Goal: Information Seeking & Learning: Check status

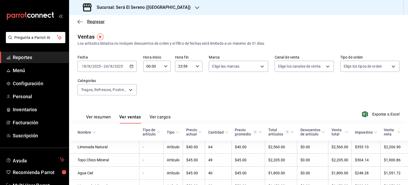
click at [79, 21] on icon "button" at bounding box center [80, 21] width 5 height 5
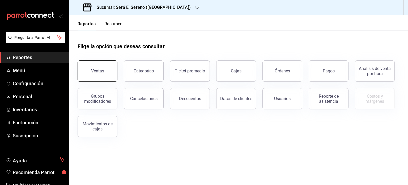
click at [94, 74] on button "Ventas" at bounding box center [98, 70] width 40 height 21
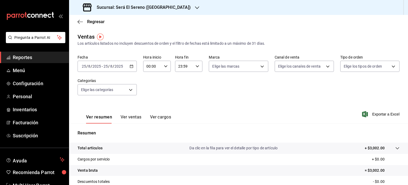
click at [131, 67] on icon "button" at bounding box center [132, 66] width 4 height 4
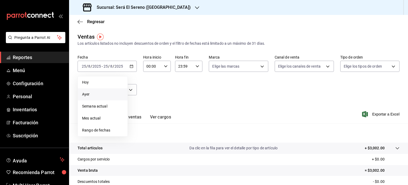
click at [111, 93] on span "Ayer" at bounding box center [102, 94] width 41 height 6
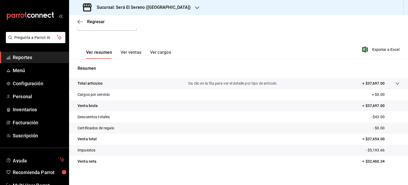
scroll to position [70, 0]
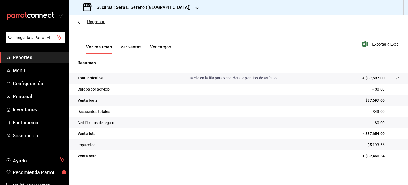
click at [84, 19] on span "Regresar" at bounding box center [91, 21] width 27 height 5
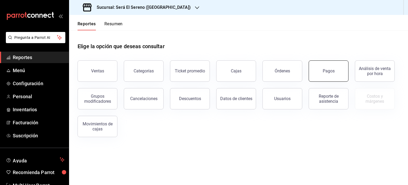
click at [326, 74] on button "Pagos" at bounding box center [329, 70] width 40 height 21
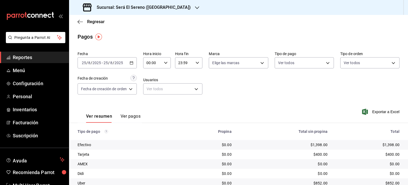
click at [132, 63] on icon "button" at bounding box center [132, 63] width 4 height 4
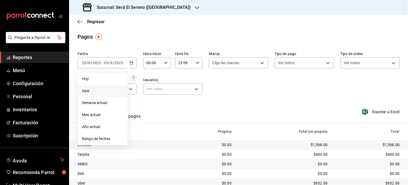
click at [115, 91] on span "Ayer" at bounding box center [102, 91] width 41 height 6
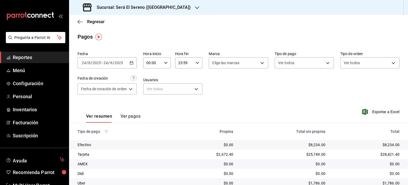
scroll to position [31, 0]
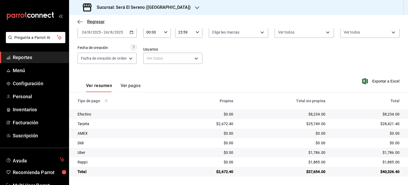
click at [78, 22] on icon "button" at bounding box center [79, 22] width 2 height 4
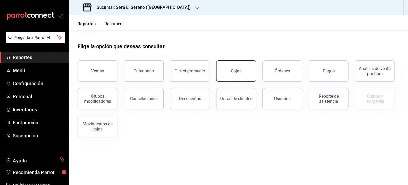
click at [237, 68] on button "Cajas" at bounding box center [236, 70] width 40 height 21
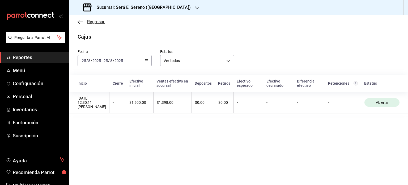
click at [78, 21] on icon "button" at bounding box center [79, 22] width 2 height 4
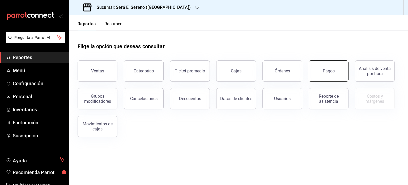
click at [332, 74] on button "Pagos" at bounding box center [329, 70] width 40 height 21
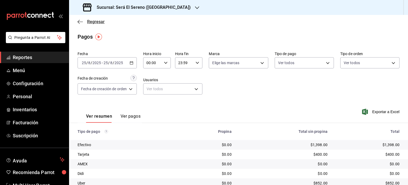
click at [95, 22] on span "Regresar" at bounding box center [96, 21] width 18 height 5
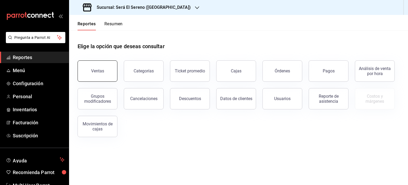
click at [98, 70] on div "Ventas" at bounding box center [97, 70] width 13 height 5
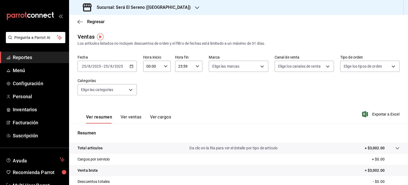
click at [126, 68] on div "[DATE] [DATE] - [DATE] [DATE]" at bounding box center [107, 66] width 59 height 11
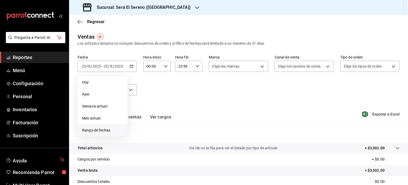
click at [98, 134] on li "Rango de fechas" at bounding box center [103, 130] width 50 height 12
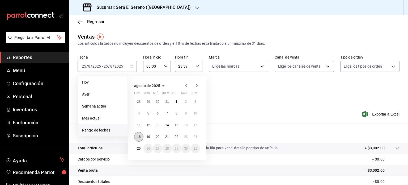
click at [137, 133] on button "18" at bounding box center [138, 137] width 9 height 10
click at [194, 138] on button "24" at bounding box center [195, 137] width 9 height 10
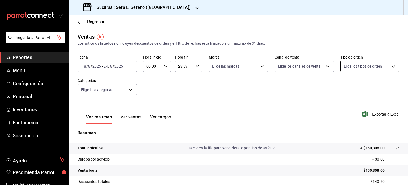
click at [368, 70] on body "Pregunta a Parrot AI Reportes Menú Configuración Personal Inventarios Facturaci…" at bounding box center [204, 92] width 408 height 185
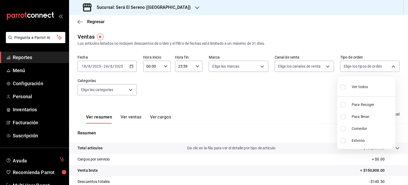
click at [343, 128] on input "checkbox" at bounding box center [343, 128] width 5 height 5
checkbox input "true"
type input "ff62a5b8-8ebc-48bd-a88d-f9b66ee2a246"
click at [303, 98] on div at bounding box center [204, 92] width 408 height 185
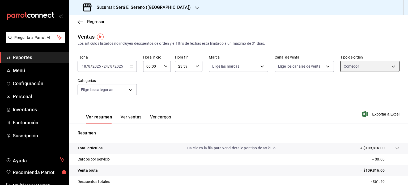
scroll to position [70, 0]
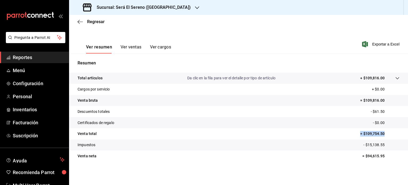
drag, startPoint x: 383, startPoint y: 133, endPoint x: 344, endPoint y: 135, distance: 38.9
click at [344, 135] on tr "Venta total = $109,754.50" at bounding box center [238, 133] width 339 height 11
click at [95, 22] on span "Regresar" at bounding box center [96, 21] width 18 height 5
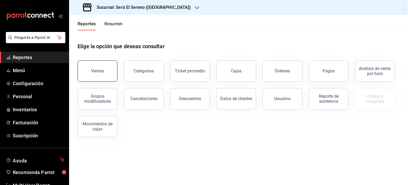
click at [102, 70] on div "Ventas" at bounding box center [97, 70] width 13 height 5
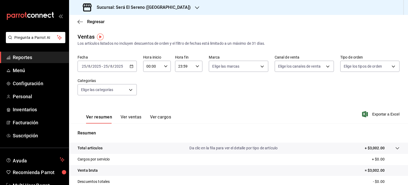
click at [116, 70] on div "[DATE] [DATE] - [DATE] [DATE]" at bounding box center [107, 66] width 59 height 11
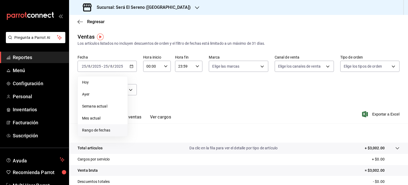
click at [106, 125] on li "Rango de fechas" at bounding box center [103, 130] width 50 height 12
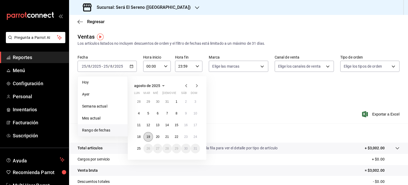
click at [147, 136] on abbr "19" at bounding box center [148, 137] width 3 height 4
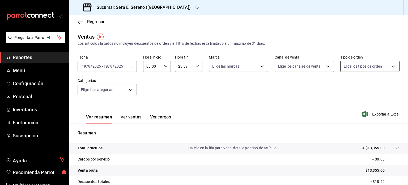
click at [367, 68] on body "Pregunta a Parrot AI Reportes Menú Configuración Personal Inventarios Facturaci…" at bounding box center [204, 92] width 408 height 185
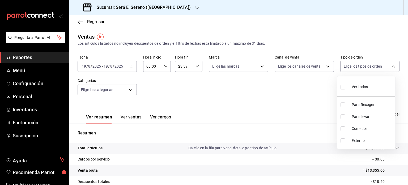
click at [366, 130] on span "Comedor" at bounding box center [372, 129] width 41 height 6
type input "ff62a5b8-8ebc-48bd-a88d-f9b66ee2a246"
checkbox input "true"
click at [304, 110] on div at bounding box center [204, 92] width 408 height 185
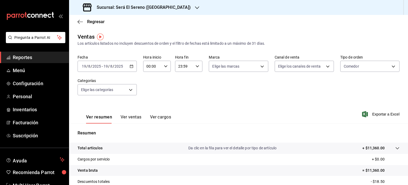
click at [133, 68] on div "[DATE] [DATE] - [DATE] [DATE]" at bounding box center [107, 66] width 59 height 11
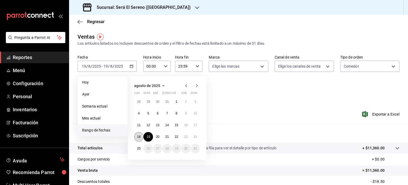
click at [140, 137] on abbr "18" at bounding box center [138, 137] width 3 height 4
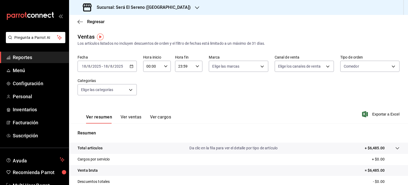
click at [112, 63] on div "[DATE] [DATE] - [DATE] [DATE]" at bounding box center [107, 66] width 59 height 11
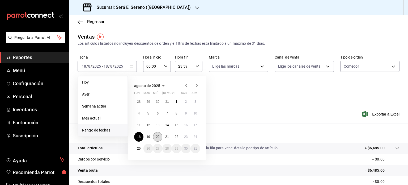
click at [160, 135] on abbr "20" at bounding box center [157, 137] width 3 height 4
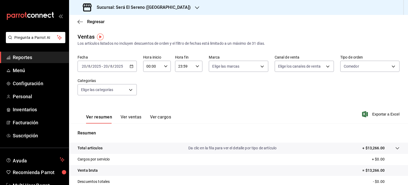
click at [130, 66] on icon "button" at bounding box center [132, 66] width 4 height 4
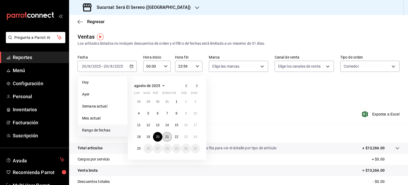
click at [167, 132] on button "21" at bounding box center [166, 137] width 9 height 10
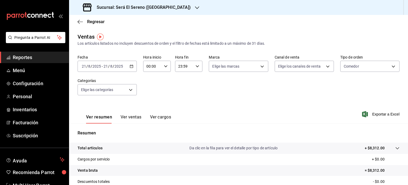
click at [114, 67] on input "2025" at bounding box center [118, 66] width 9 height 4
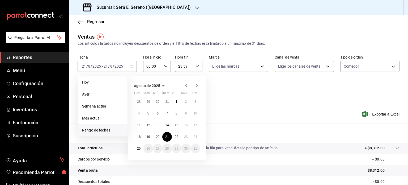
click at [218, 111] on div "agosto de 2025 lun mar [PERSON_NAME] vie sáb dom 28 29 30 31 1 2 3 4 5 6 7 8 9 …" at bounding box center [174, 116] width 93 height 88
click at [303, 104] on div "Ver resumen Ver ventas Ver cargos Exportar a Excel" at bounding box center [238, 113] width 339 height 22
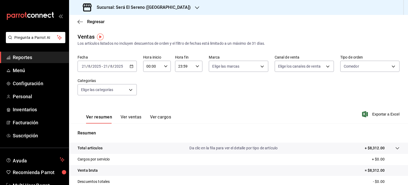
scroll to position [70, 0]
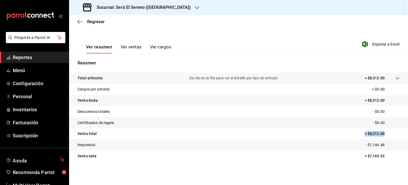
drag, startPoint x: 380, startPoint y: 133, endPoint x: 357, endPoint y: 136, distance: 22.9
click at [357, 136] on tr "Venta total = $8,312.00" at bounding box center [238, 133] width 339 height 11
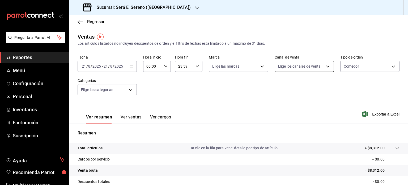
click at [289, 63] on body "Pregunta a Parrot AI Reportes Menú Configuración Personal Inventarios Facturaci…" at bounding box center [204, 92] width 408 height 185
click at [247, 91] on div at bounding box center [204, 92] width 408 height 185
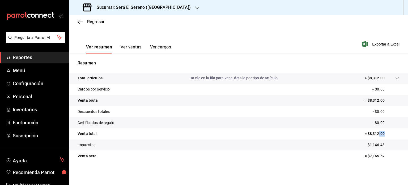
drag, startPoint x: 380, startPoint y: 134, endPoint x: 346, endPoint y: 144, distance: 35.6
click at [346, 144] on tbody "Total artículos Da clic en la fila para ver el detalle por tipo de artículo + $…" at bounding box center [238, 117] width 339 height 89
click at [346, 144] on tr "Impuestos - $1,146.48" at bounding box center [238, 144] width 339 height 11
click at [135, 49] on button "Ver ventas" at bounding box center [131, 48] width 21 height 9
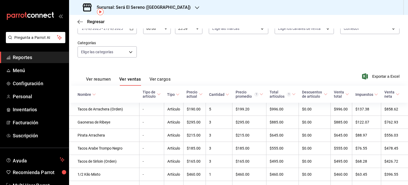
scroll to position [20, 0]
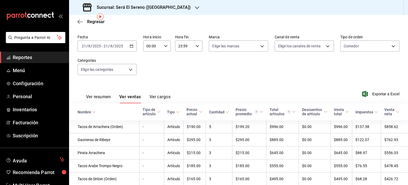
click at [159, 100] on button "Ver cargos" at bounding box center [160, 98] width 21 height 9
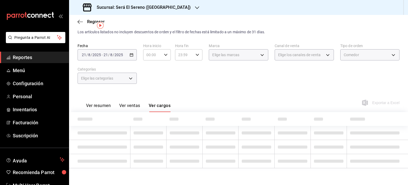
scroll to position [20, 0]
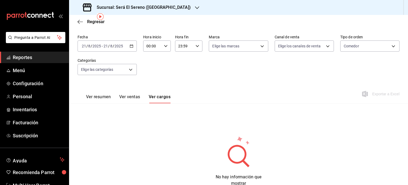
click at [133, 100] on button "Ver ventas" at bounding box center [129, 98] width 21 height 9
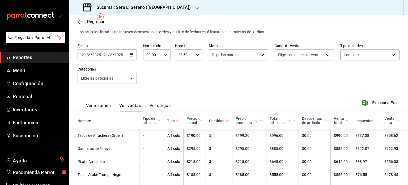
scroll to position [20, 0]
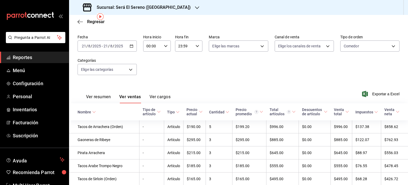
click at [100, 20] on img "button" at bounding box center [100, 16] width 7 height 7
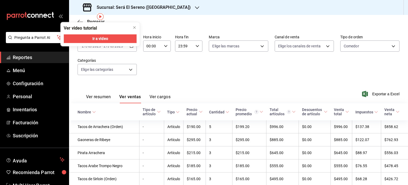
click at [169, 84] on div "Ver resumen Ver ventas Ver cargos Exportar a Excel" at bounding box center [238, 92] width 339 height 22
click at [135, 28] on icon "close" at bounding box center [134, 27] width 2 height 2
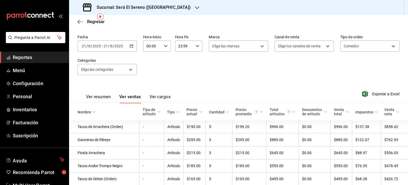
scroll to position [0, 0]
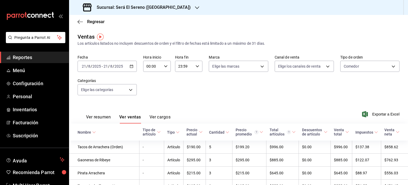
click at [98, 18] on div "Regresar" at bounding box center [238, 22] width 339 height 14
click at [96, 21] on span "Regresar" at bounding box center [96, 21] width 18 height 5
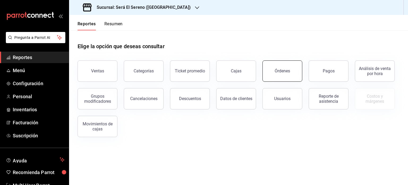
click at [278, 80] on button "Órdenes" at bounding box center [283, 70] width 40 height 21
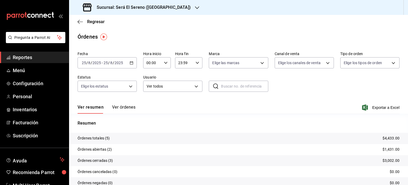
click at [124, 65] on div "[DATE] [DATE] - [DATE] [DATE]" at bounding box center [107, 62] width 59 height 11
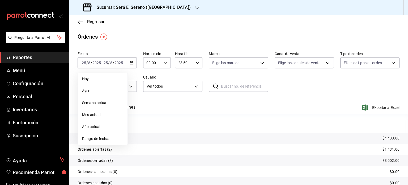
click at [99, 137] on span "Rango de fechas" at bounding box center [102, 139] width 41 height 6
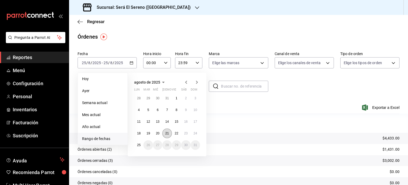
click at [166, 134] on abbr "21" at bounding box center [166, 133] width 3 height 4
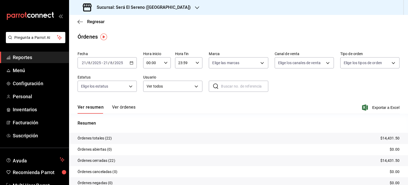
click at [130, 108] on button "Ver órdenes" at bounding box center [123, 109] width 23 height 9
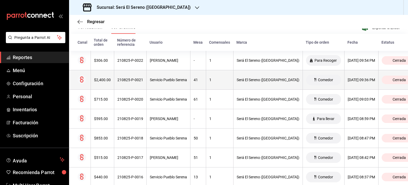
scroll to position [95, 0]
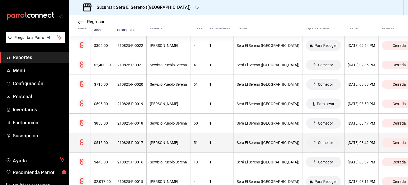
click at [163, 146] on th "[PERSON_NAME]" at bounding box center [169, 142] width 44 height 19
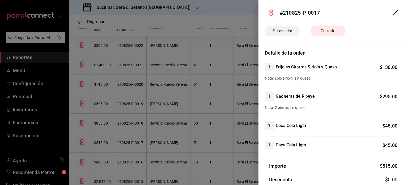
click at [394, 14] on icon "drag" at bounding box center [397, 13] width 6 height 6
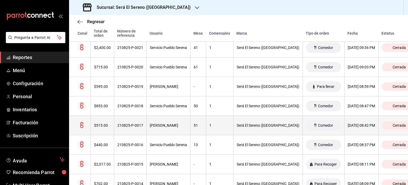
scroll to position [121, 0]
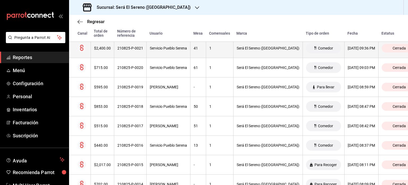
drag, startPoint x: 311, startPoint y: 125, endPoint x: 243, endPoint y: 44, distance: 105.7
